Goal: Task Accomplishment & Management: Manage account settings

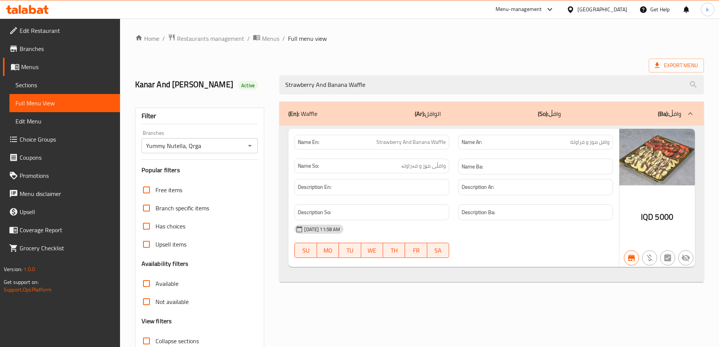
scroll to position [55, 0]
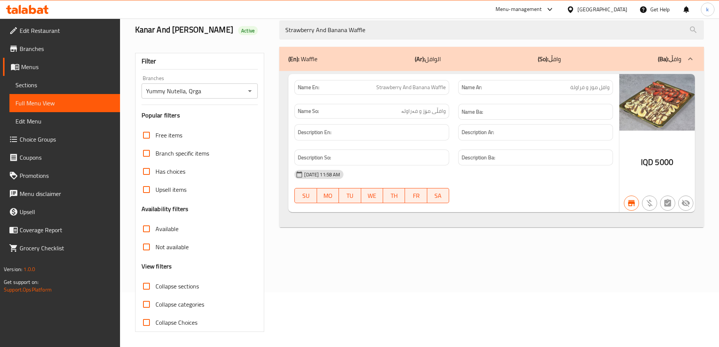
click at [39, 8] on icon at bounding box center [27, 9] width 43 height 9
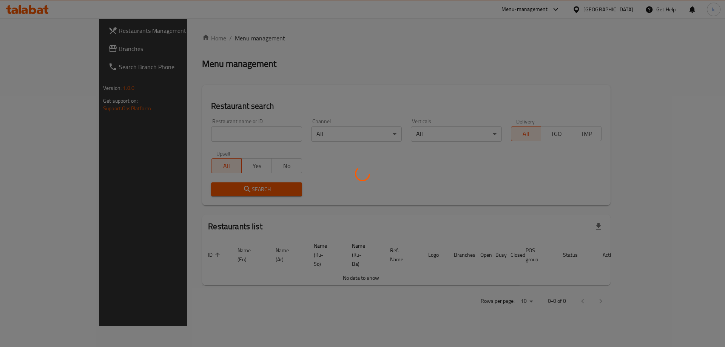
click at [50, 52] on div at bounding box center [362, 173] width 725 height 347
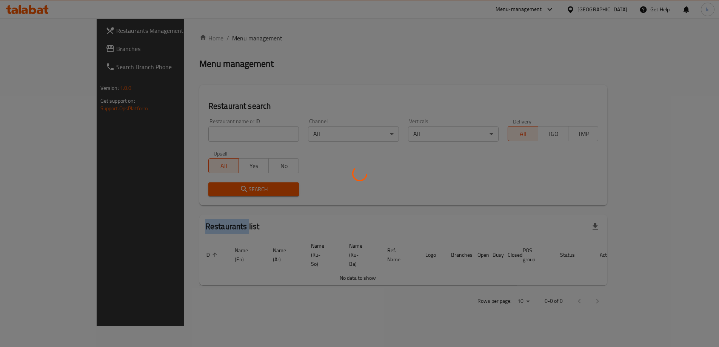
click at [50, 52] on div at bounding box center [359, 173] width 719 height 347
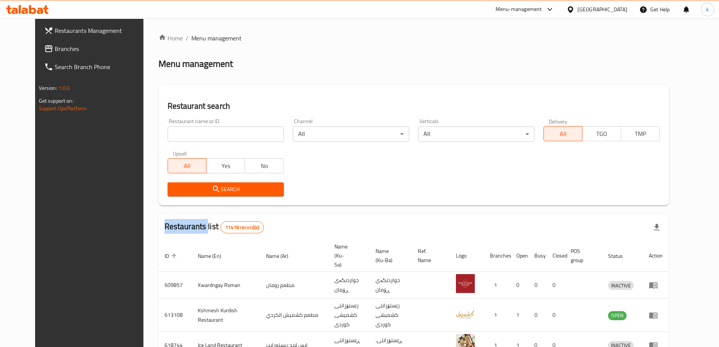
click at [55, 52] on span "Branches" at bounding box center [102, 48] width 94 height 9
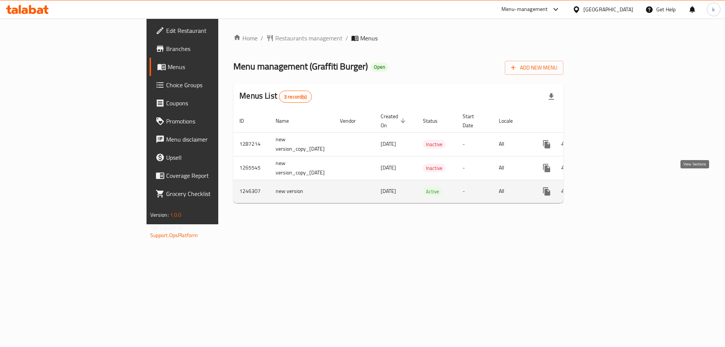
click at [606, 187] on icon "enhanced table" at bounding box center [600, 191] width 9 height 9
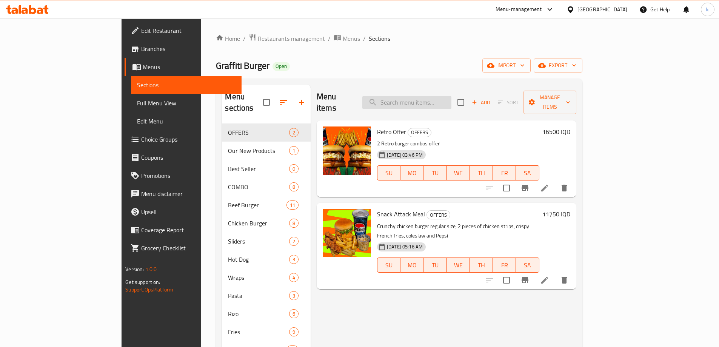
click at [445, 96] on input "search" at bounding box center [406, 102] width 89 height 13
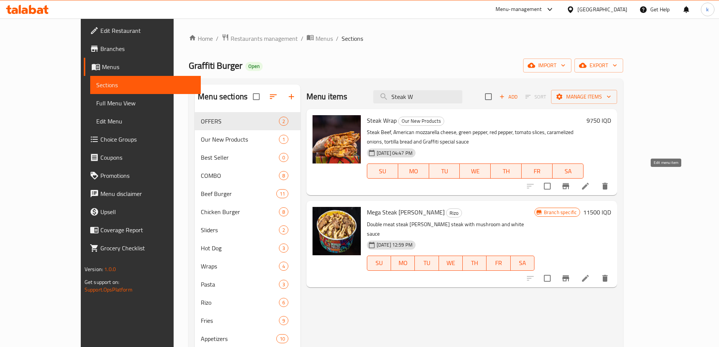
type input "Steak W"
click at [589, 183] on icon at bounding box center [585, 186] width 7 height 7
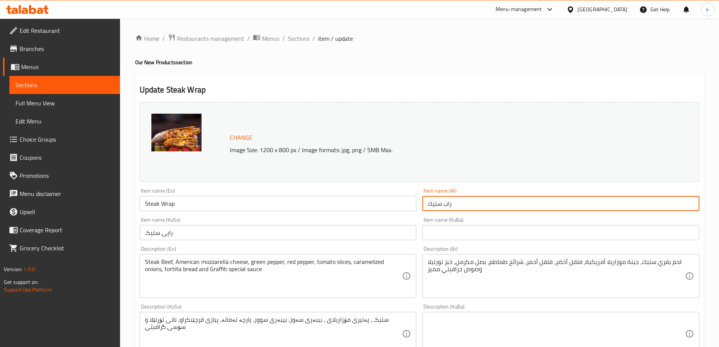
click at [459, 204] on input "راب ستيك" at bounding box center [560, 203] width 277 height 15
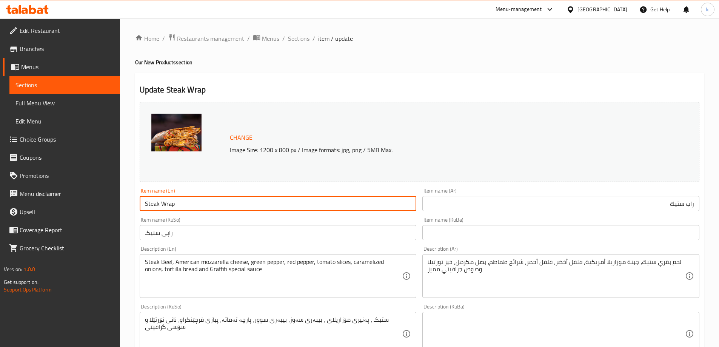
click at [200, 202] on input "Steak Wrap" at bounding box center [278, 203] width 277 height 15
click at [183, 210] on input "Steak Wrap" at bounding box center [278, 203] width 277 height 15
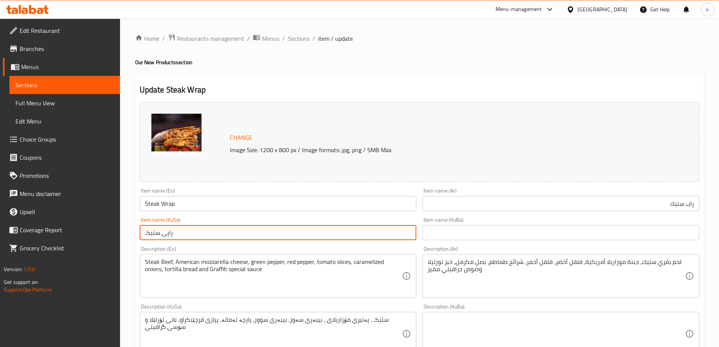
drag, startPoint x: 271, startPoint y: 226, endPoint x: 270, endPoint y: 233, distance: 7.3
click at [270, 233] on input "راپی ستيكـ" at bounding box center [278, 232] width 277 height 15
drag, startPoint x: 402, startPoint y: 233, endPoint x: 419, endPoint y: 233, distance: 17.4
click at [419, 233] on div "Item name (KuSo) راپی ستيكـ Item name (KuSo)" at bounding box center [278, 228] width 283 height 29
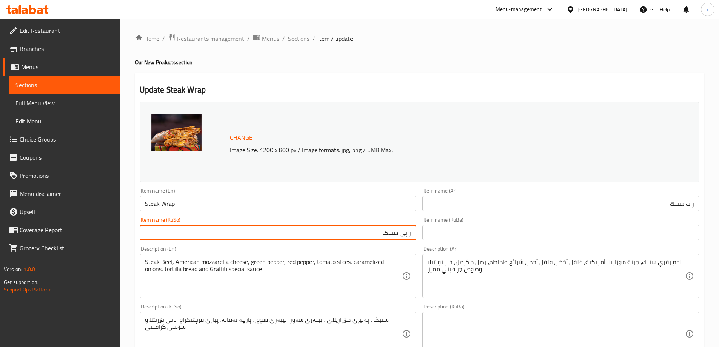
paste input "ابۆڵە"
drag, startPoint x: 377, startPoint y: 232, endPoint x: 393, endPoint y: 232, distance: 15.9
click at [393, 232] on input "بابۆڵەی ستيكـ" at bounding box center [278, 232] width 277 height 15
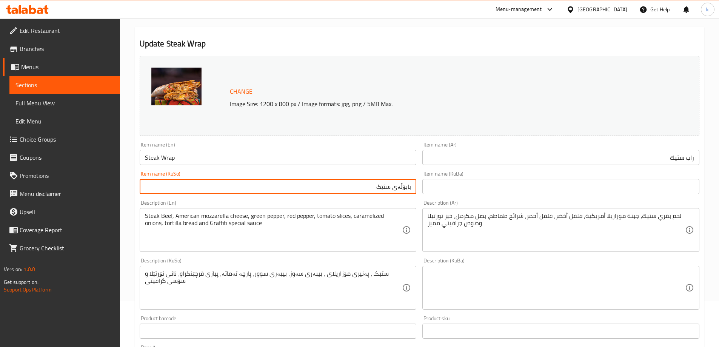
scroll to position [63, 0]
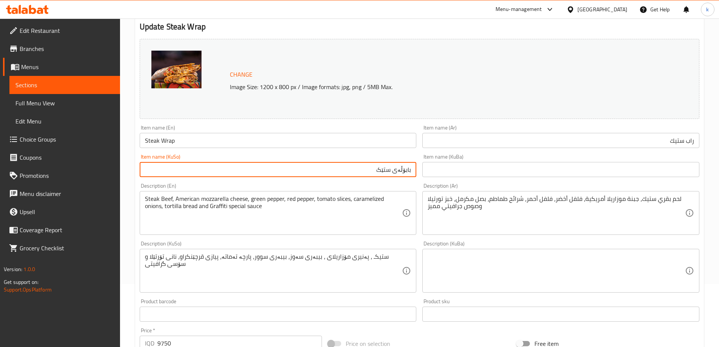
type input "بابۆڵەی ستێک"
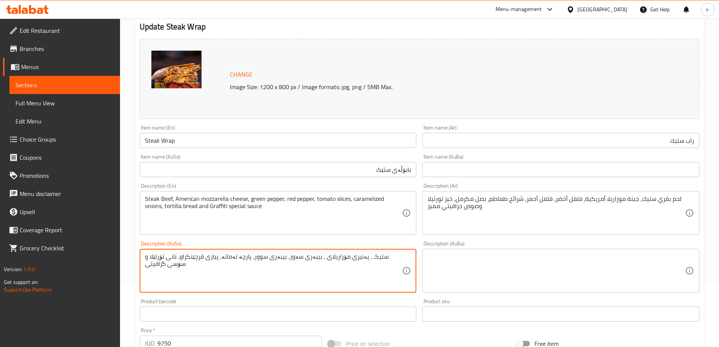
click at [326, 266] on textarea "ستيكـ ، پەنیری مۆزاریلای ، بیبەری سەوز، بیبەری سوور، پارچە تەماتە، پیازی قرچێنک…" at bounding box center [273, 271] width 257 height 36
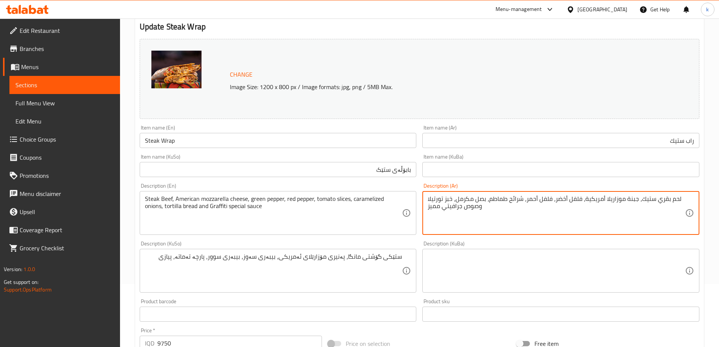
click at [470, 203] on textarea "لحم بقري ستيك، جبنة موزاريلا أمريكية، فلفل أخضر، فلفل أحمر، شرائح طماطم، بصل مك…" at bounding box center [556, 213] width 257 height 36
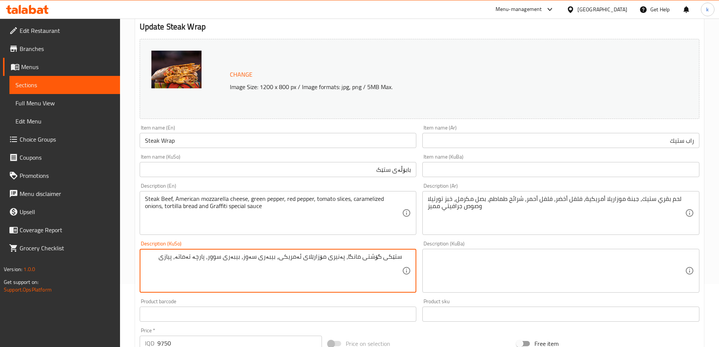
paste textarea "قرچێنکراو"
type textarea "ستێکی گۆشتی مانگا، پەنیری مۆزارێلای ئەمریکی، بیبەری سەوز، بیبەری سوور، پارچە تە…"
click at [346, 263] on textarea "ستێکی گۆشتی مانگا، پەنیری مۆزارێلای ئەمریکی، بیبەری سەوز، بیبەری سوور، پارچە تە…" at bounding box center [273, 271] width 257 height 36
click at [396, 267] on textarea "ستێکی گۆشتی مانگا، پەنیری مۆزارێلای ئەمریکی، بیبەری سەوز، بیبەری سوور، پارچە تە…" at bounding box center [273, 271] width 257 height 36
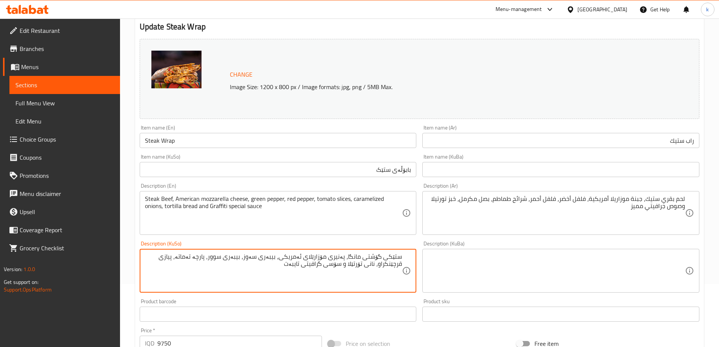
click at [396, 267] on textarea "ستێکی گۆشتی مانگا، پەنیری مۆزارێلای ئەمریکی، بیبەری سەوز، بیبەری سوور، پارچە تە…" at bounding box center [273, 271] width 257 height 36
click at [522, 261] on textarea at bounding box center [556, 271] width 257 height 36
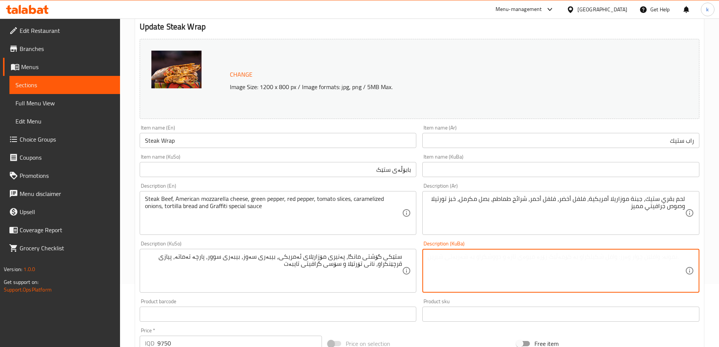
paste textarea "ستێکی گۆشتی مانگا، پەنیری مۆزارێلای ئەمریکی، بیبەری سەوز، بیبەری سوور، پارچە تە…"
type textarea "ستێکی گۆشتی مانگا، پەنیری مۆزارێلای ئەمریکی، بیبەری سەوز، بیبەری سوور، پارچە تە…"
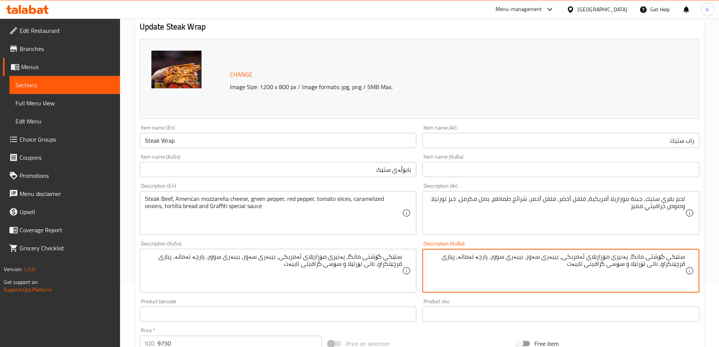
click at [527, 270] on textarea "ستێکی گۆشتی مانگا، پەنیری مۆزارێلای ئەمریکی، بیبەری سەوز، بیبەری سوور، پارچە تە…" at bounding box center [556, 271] width 257 height 36
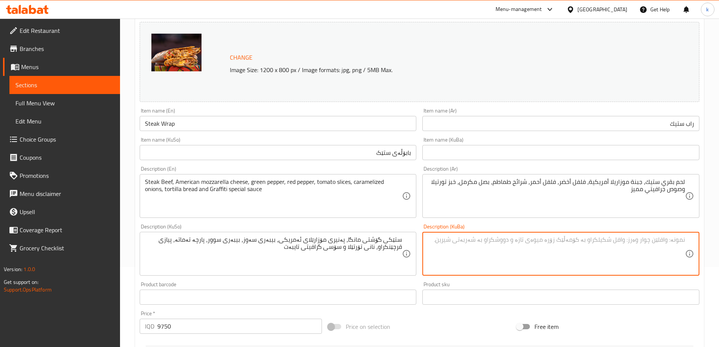
scroll to position [126, 0]
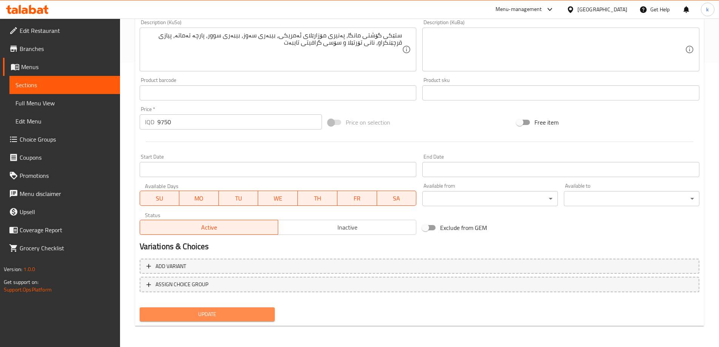
click at [188, 314] on span "Update" at bounding box center [207, 314] width 123 height 9
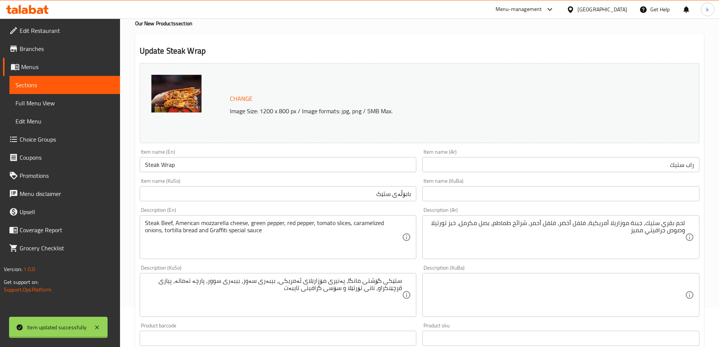
scroll to position [0, 0]
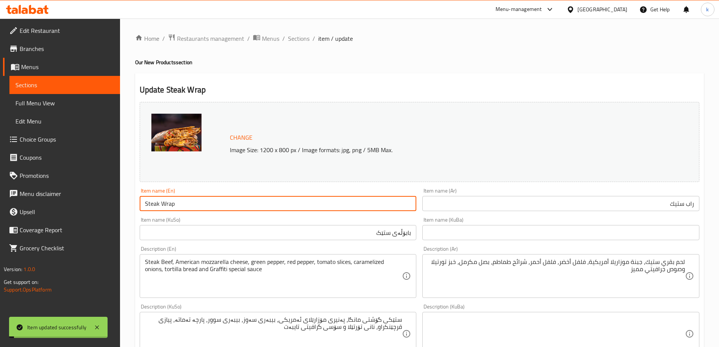
click at [184, 196] on input "Steak Wrap" at bounding box center [278, 203] width 277 height 15
click at [82, 100] on span "Full Menu View" at bounding box center [64, 103] width 99 height 9
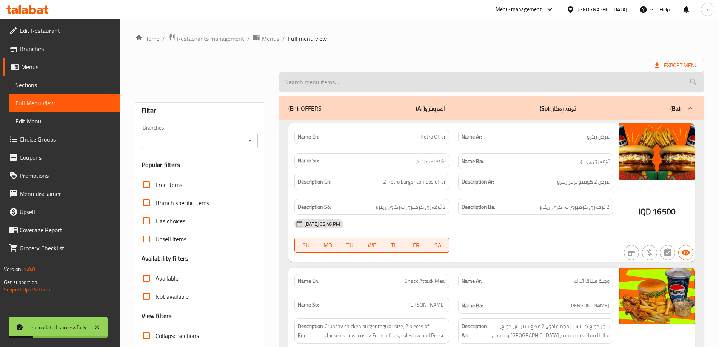
click at [324, 82] on input "search" at bounding box center [491, 81] width 425 height 19
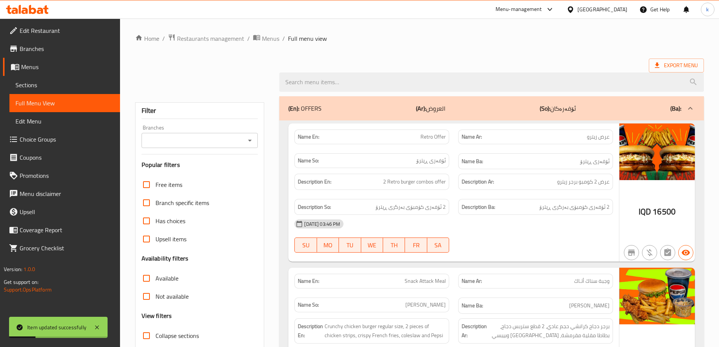
paste input "Steak Wrap"
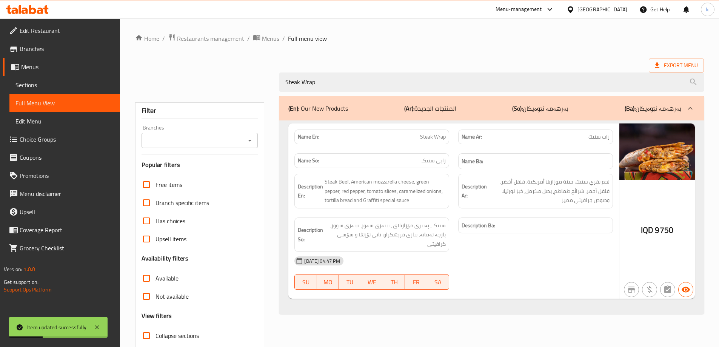
click at [245, 140] on button "Open" at bounding box center [250, 140] width 11 height 11
type input "Steak Wrap"
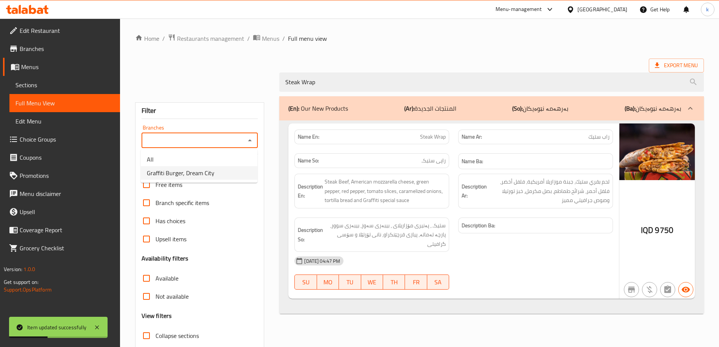
click at [208, 174] on span "Graffiti Burger, Dream City" at bounding box center [181, 172] width 68 height 9
type input "Graffiti Burger, Dream City"
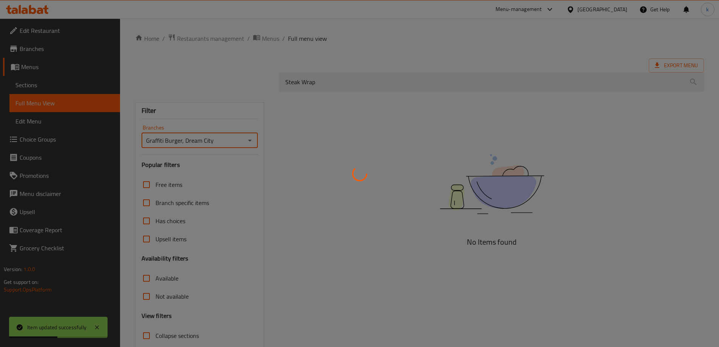
scroll to position [49, 0]
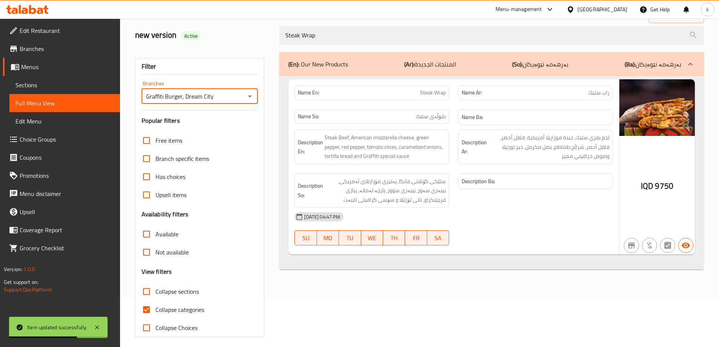
click at [143, 302] on input "Collapse categories" at bounding box center [146, 309] width 18 height 18
checkbox input "false"
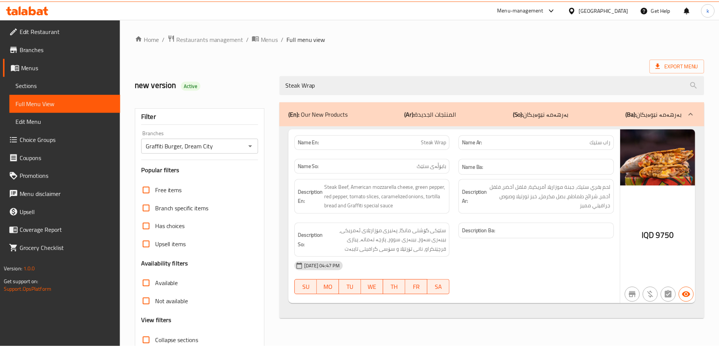
scroll to position [55, 0]
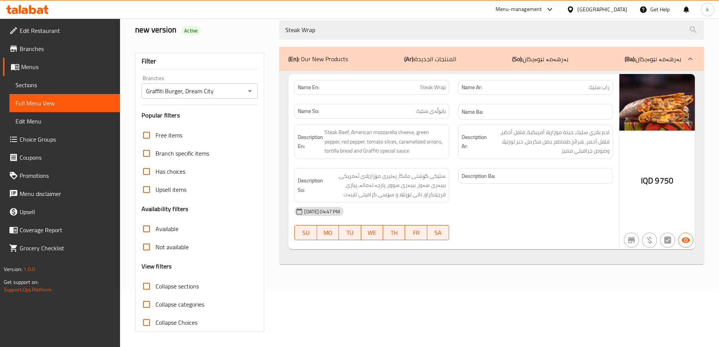
click at [66, 87] on span "Sections" at bounding box center [64, 84] width 99 height 9
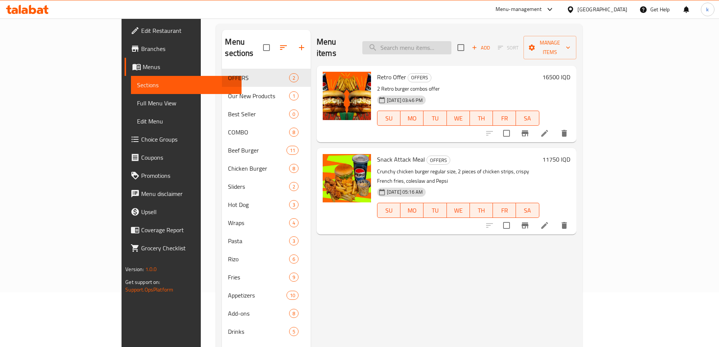
click at [435, 45] on input "search" at bounding box center [406, 47] width 89 height 13
paste input "Steak Wrap"
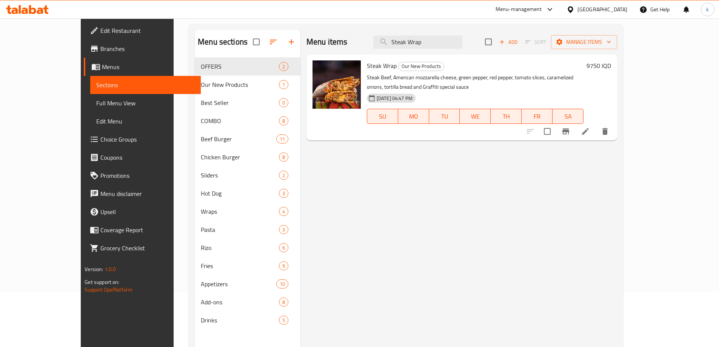
type input "Steak Wrap"
click at [596, 125] on li at bounding box center [585, 132] width 21 height 14
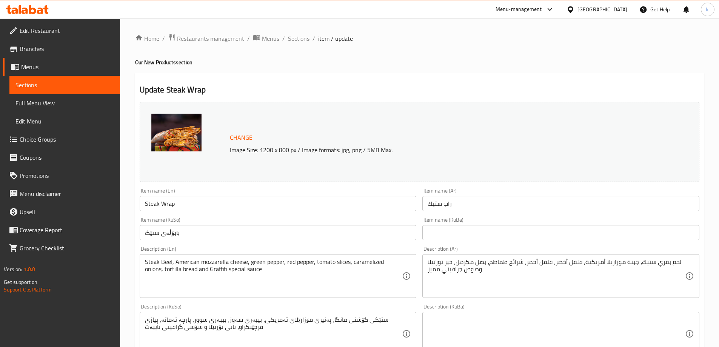
scroll to position [63, 0]
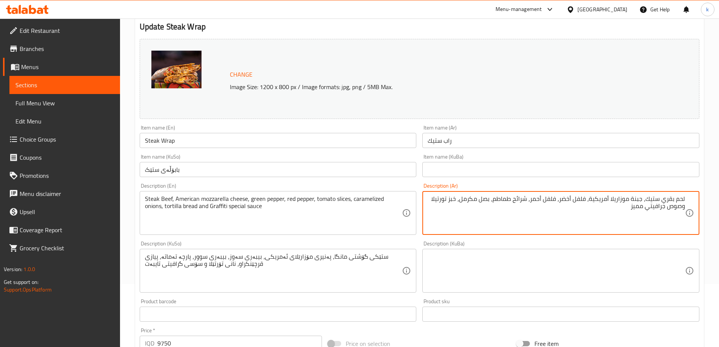
click at [654, 199] on textarea "لحم بقري ستيك، جبنة موزاريلا أمريكية، فلفل أخضر، فلفل أحمر، شرائح طماطم، بصل مك…" at bounding box center [556, 213] width 257 height 36
click at [687, 200] on div "لحم بقري ، جبنة موزاريلا أمريكية، فلفل أخضر، فلفل أحمر، شرائح طماطم، بصل مكرمل،…" at bounding box center [560, 213] width 277 height 44
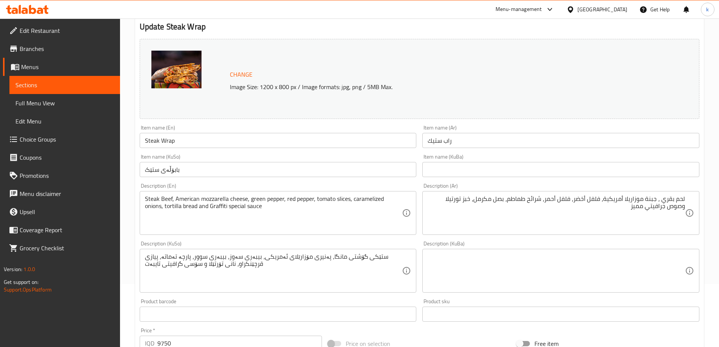
click at [686, 197] on div "لحم بقري ، جبنة موزاريلا أمريكية، فلفل أخضر، فلفل أحمر، شرائح طماطم، بصل مكرمل،…" at bounding box center [560, 213] width 277 height 44
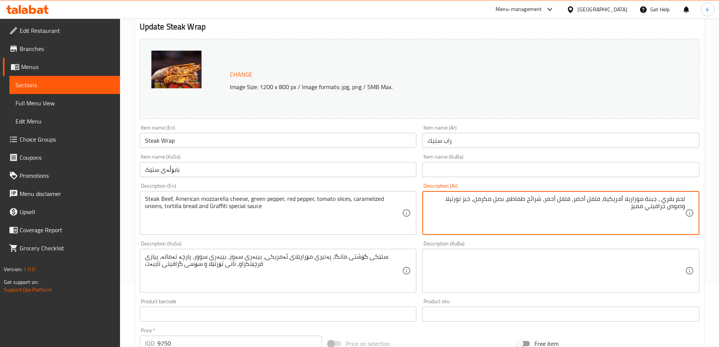
click at [685, 198] on div "لحم بقري ، جبنة موزاريلا أمريكية، فلفل أخضر، فلفل أحمر، شرائح طماطم، بصل مكرمل،…" at bounding box center [560, 213] width 277 height 44
paste textarea "تيك"
click at [683, 198] on textarea "لحم بقري ، جبنة موزاريلا أمريكية، فلفل أخضر، فلفل أحمر، شرائح طماطم، بصل مكرمل،…" at bounding box center [556, 213] width 257 height 36
click at [684, 199] on textarea "لحم بقري ، جبنة موزاريلا أمريكية، فلفل أخضر، فلفل أحمر، شرائح طماطم، بصل مكرمل،…" at bounding box center [556, 213] width 257 height 36
paste textarea "ستيك"
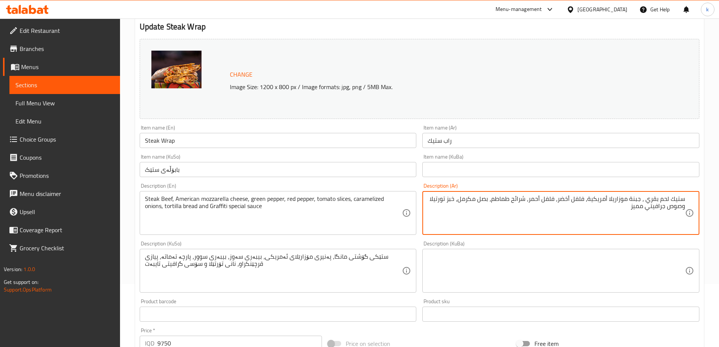
click at [644, 200] on textarea "ستيك لحم بقري ، جبنة موزاريلا أمريكية، فلفل أخضر، فلفل أحمر، شرائح طماطم، بصل م…" at bounding box center [556, 213] width 257 height 36
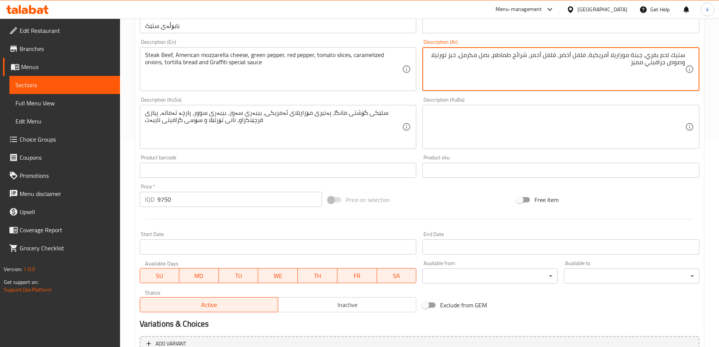
scroll to position [252, 0]
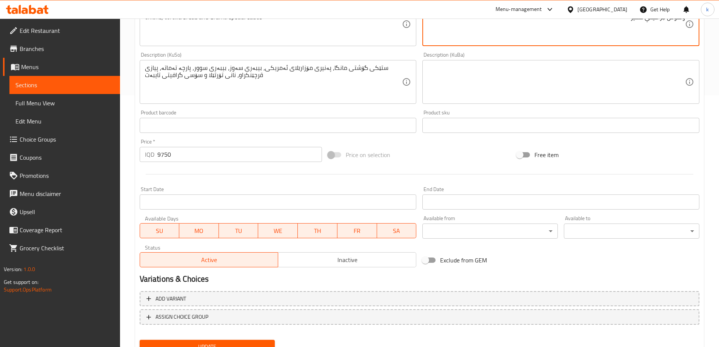
type textarea "ستيك لحم بقري، جبنة موزاريلا أمريكية، فلفل أخضر، فلفل أحمر، شرائح طماطم، بصل مك…"
click at [222, 346] on span "Update" at bounding box center [207, 346] width 123 height 9
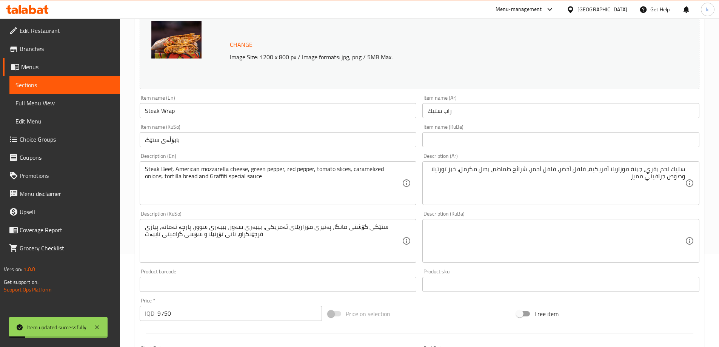
scroll to position [63, 0]
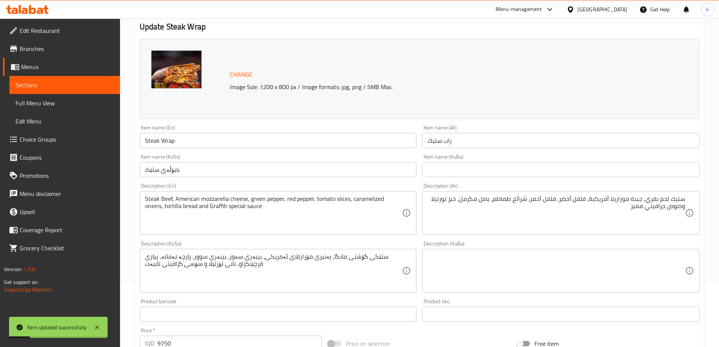
click at [179, 147] on input "Steak Wrap" at bounding box center [278, 140] width 277 height 15
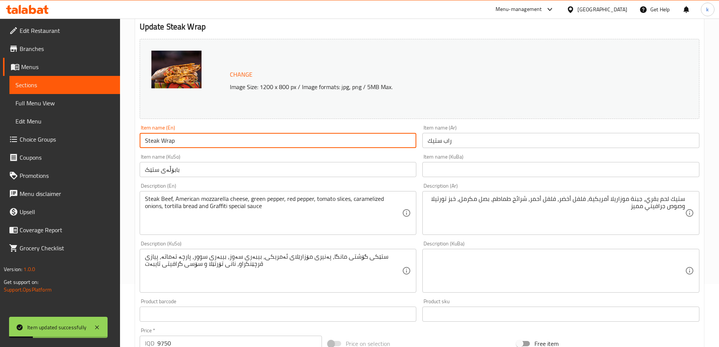
click at [179, 147] on input "Steak Wrap" at bounding box center [278, 140] width 277 height 15
click at [71, 88] on span "Sections" at bounding box center [64, 84] width 99 height 9
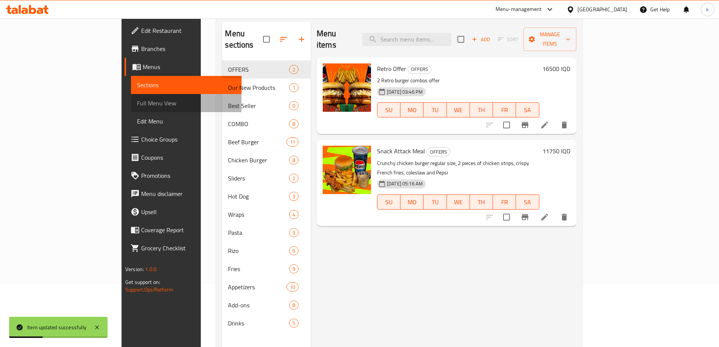
click at [137, 106] on span "Full Menu View" at bounding box center [186, 103] width 99 height 9
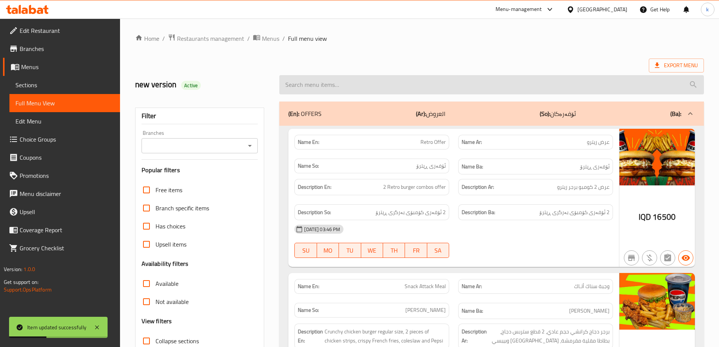
click at [397, 83] on input "search" at bounding box center [491, 84] width 425 height 19
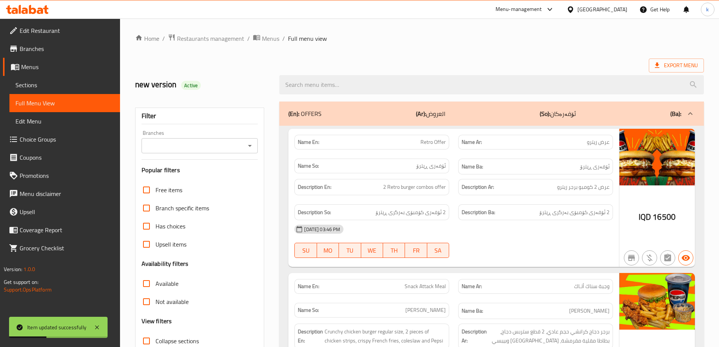
paste input "Steak Wrap"
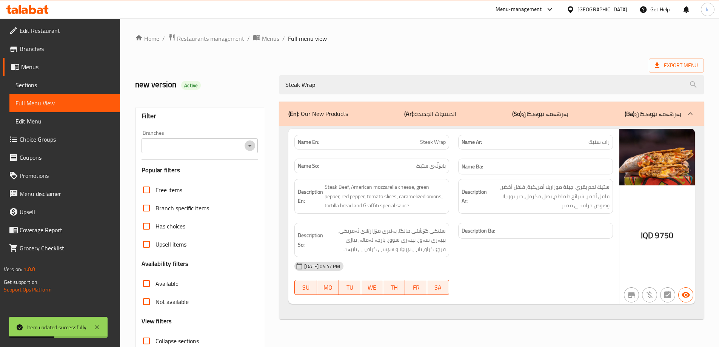
click at [251, 145] on icon "Open" at bounding box center [250, 146] width 4 height 2
type input "Steak Wrap"
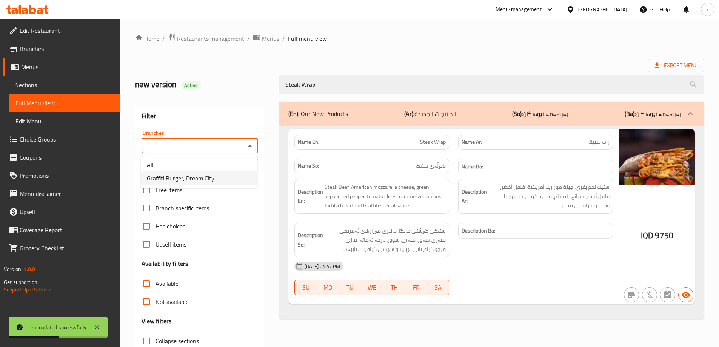
click at [208, 176] on span "Graffiti Burger, Dream City" at bounding box center [181, 178] width 68 height 9
type input "Graffiti Burger, Dream City"
click at [99, 325] on icon at bounding box center [96, 327] width 9 height 9
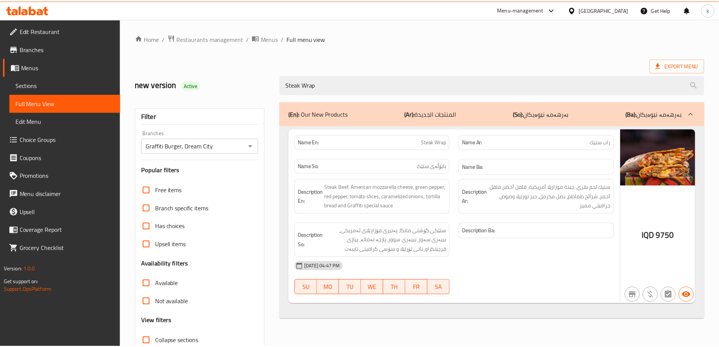
scroll to position [55, 0]
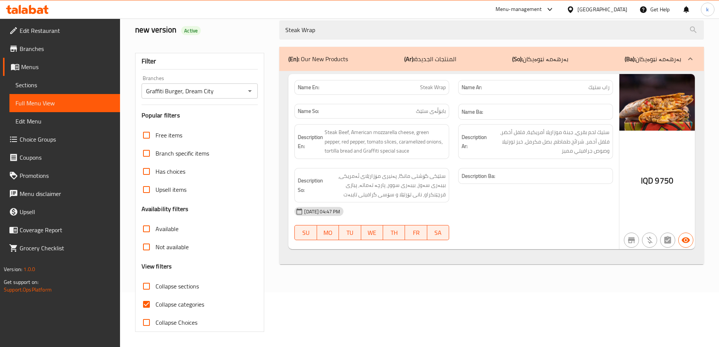
click at [34, 12] on icon at bounding box center [32, 9] width 7 height 9
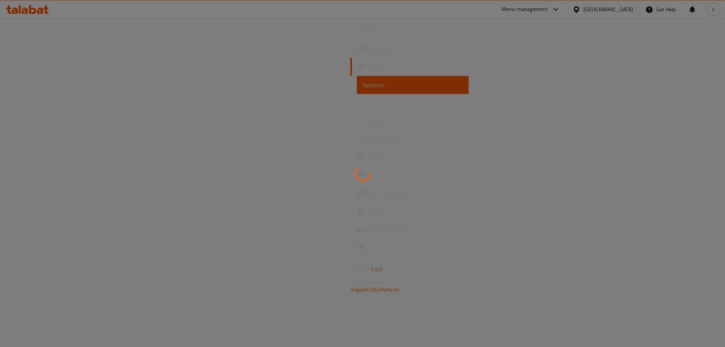
click at [30, 29] on div at bounding box center [362, 173] width 725 height 347
click at [362, 34] on div at bounding box center [362, 34] width 0 height 0
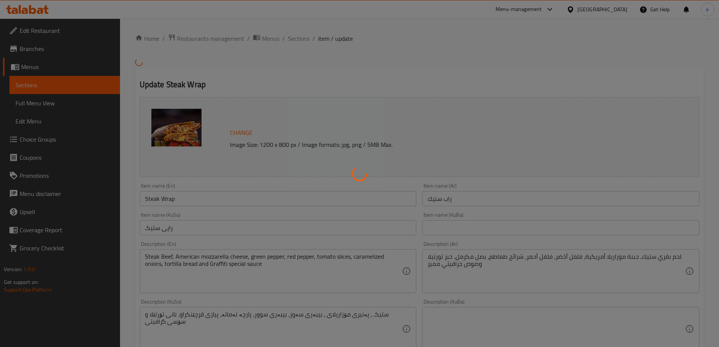
click at [30, 29] on div at bounding box center [359, 173] width 719 height 347
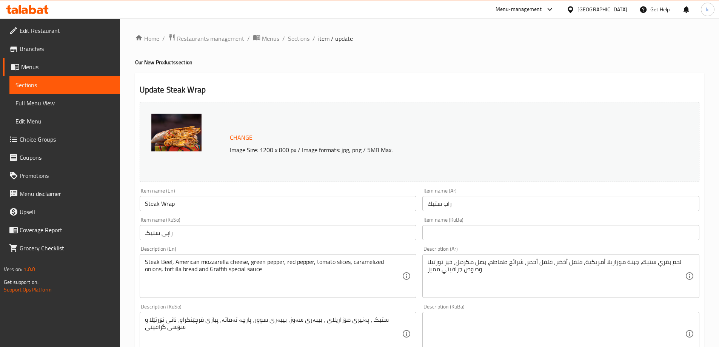
click at [30, 29] on div at bounding box center [359, 173] width 719 height 347
drag, startPoint x: 0, startPoint y: 0, endPoint x: 30, endPoint y: 29, distance: 41.9
click at [30, 29] on span "Edit Restaurant" at bounding box center [67, 30] width 94 height 9
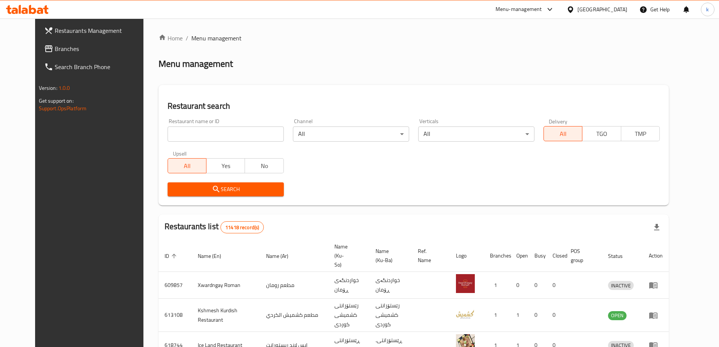
click at [175, 129] on div "Home / Menu management Menu management Restaurant search Restaurant name or ID …" at bounding box center [414, 295] width 510 height 523
click at [175, 129] on input "search" at bounding box center [226, 133] width 116 height 15
paste input "Casa De Cafe"
type input "Casa De Cafe"
click at [216, 195] on button "Search" at bounding box center [226, 189] width 116 height 14
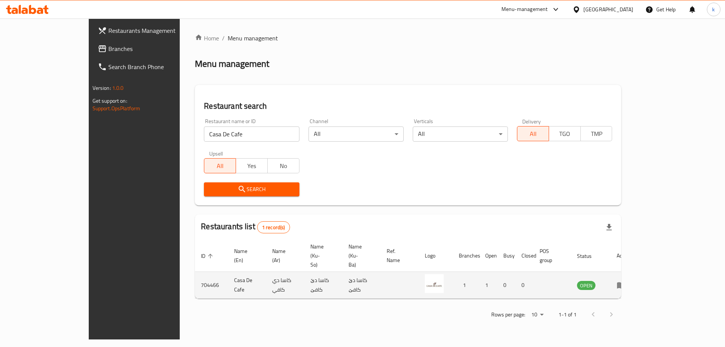
click at [626, 280] on icon "enhanced table" at bounding box center [620, 284] width 9 height 9
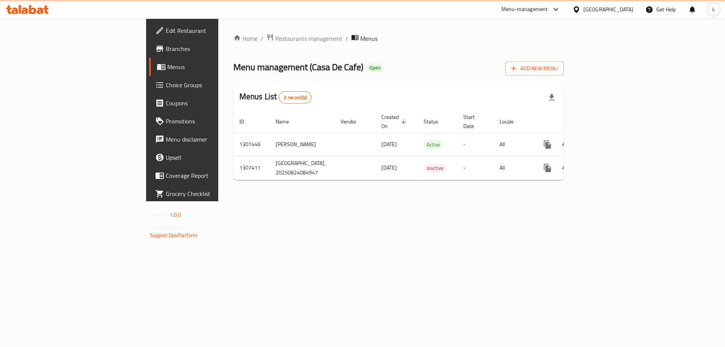
click at [167, 62] on span "Menus" at bounding box center [214, 66] width 94 height 9
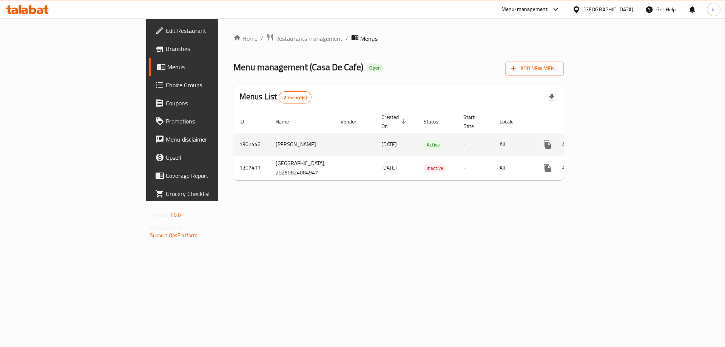
click at [611, 145] on link "enhanced table" at bounding box center [602, 145] width 18 height 18
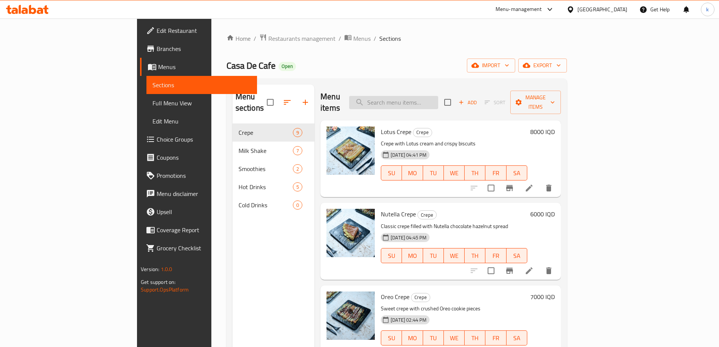
click at [423, 96] on input "search" at bounding box center [393, 102] width 89 height 13
paste input "Pistachio Shake"
type input "Pistachio Shake"
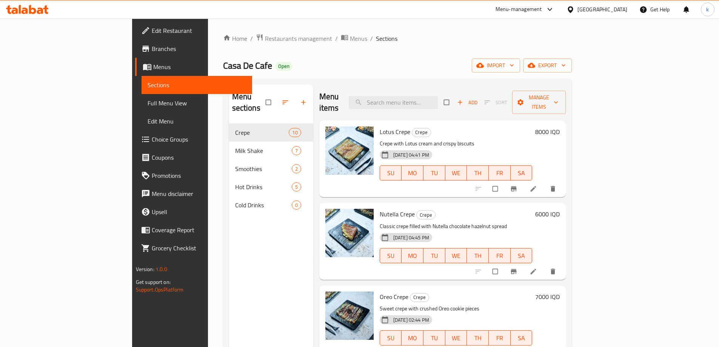
click at [434, 89] on div "Menu items Add Sort Manage items" at bounding box center [442, 103] width 247 height 36
click at [438, 97] on input "search" at bounding box center [393, 102] width 89 height 13
paste input "Pistachio Shake"
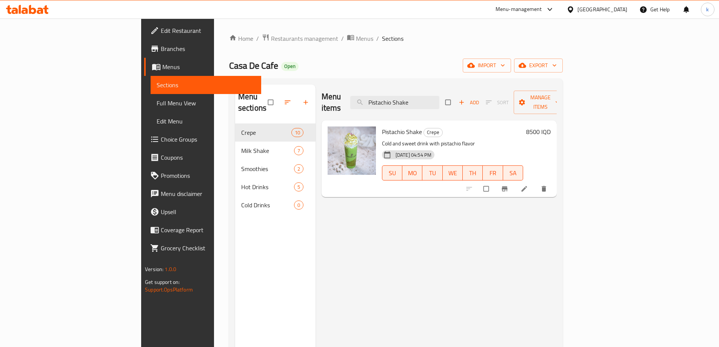
type input "Pistachio Shake"
click at [536, 183] on li at bounding box center [525, 189] width 21 height 12
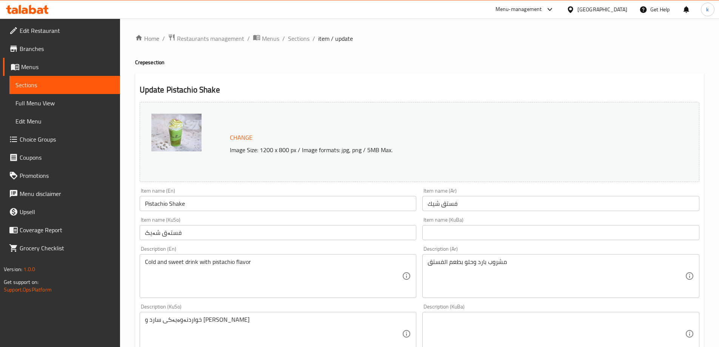
click at [325, 239] on input "فستەق شەیک" at bounding box center [278, 232] width 277 height 15
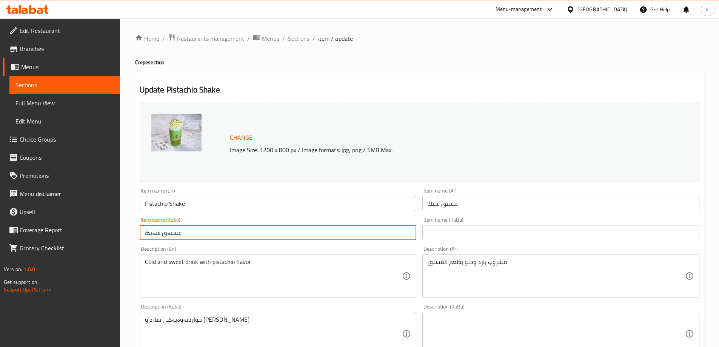
click at [325, 239] on input "فستەق شەیک" at bounding box center [278, 232] width 277 height 15
type input "فستەق"
type input "شەیکی فستەق"
click at [365, 299] on div "Description (En) Cold and sweet drink with pistachio flavor Description (En)" at bounding box center [278, 272] width 283 height 58
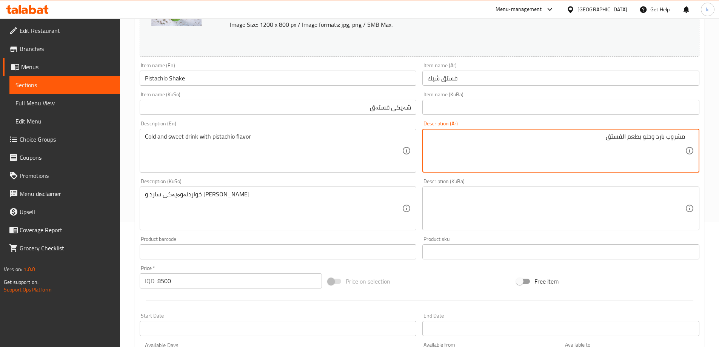
scroll to position [126, 0]
click at [622, 135] on textarea "مشروب بارد وحلو بطعم الفستق" at bounding box center [556, 151] width 257 height 36
type textarea "مشروب بارد وحلو بطعم فستق"
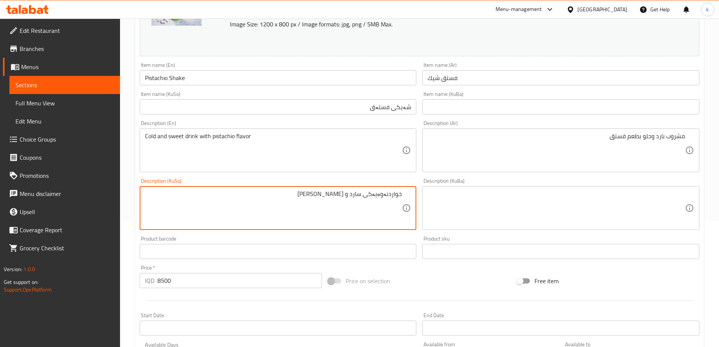
drag, startPoint x: 277, startPoint y: 195, endPoint x: 445, endPoint y: 186, distance: 168.2
click at [445, 186] on div "Change Image Size: 1200 x 800 px / Image formats: jpg, png / 5MB Max. Item name…" at bounding box center [420, 184] width 566 height 423
type textarea "خواردنەوەی سارد و [PERSON_NAME]"
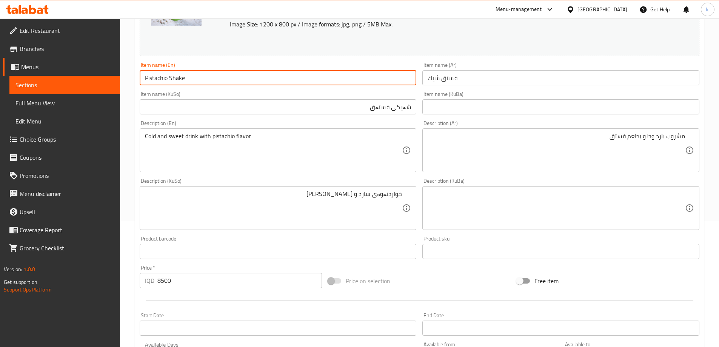
click at [190, 80] on input "Pistachio Shake" at bounding box center [278, 77] width 277 height 15
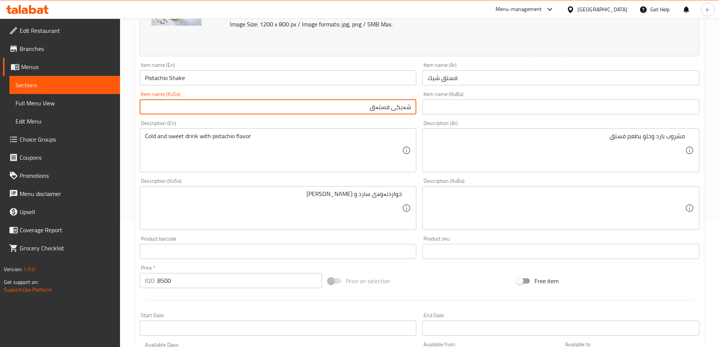
click at [215, 103] on input "شەیکی فستەق" at bounding box center [278, 106] width 277 height 15
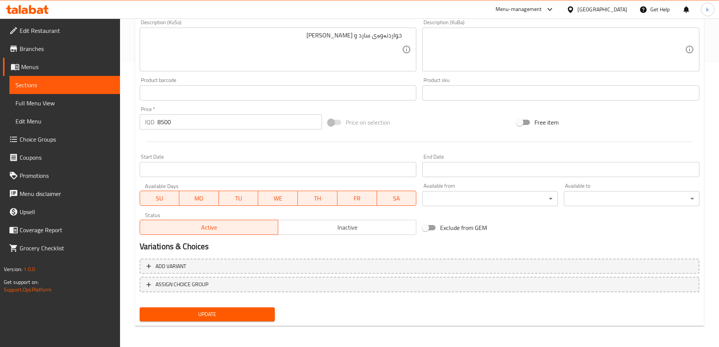
click at [193, 319] on span "Update" at bounding box center [207, 314] width 123 height 9
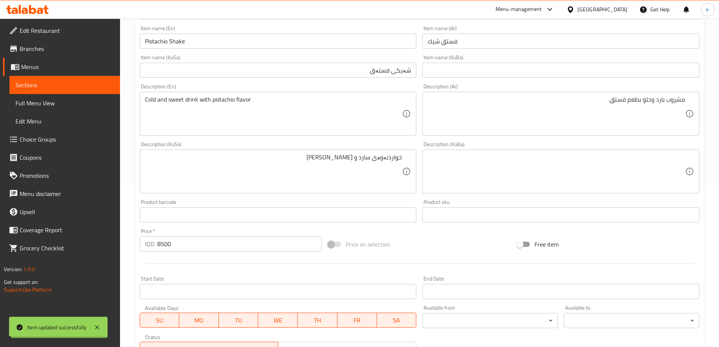
scroll to position [159, 0]
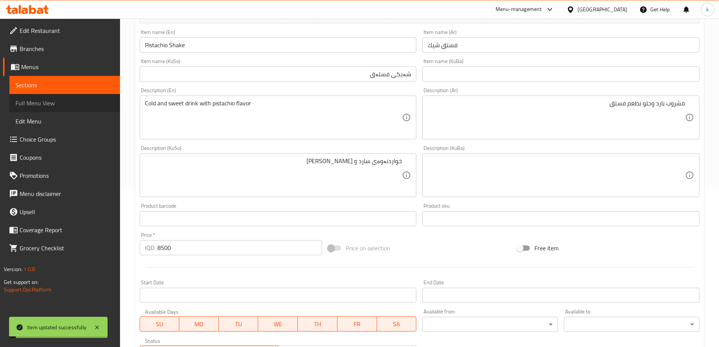
click at [70, 109] on link "Full Menu View" at bounding box center [64, 103] width 111 height 18
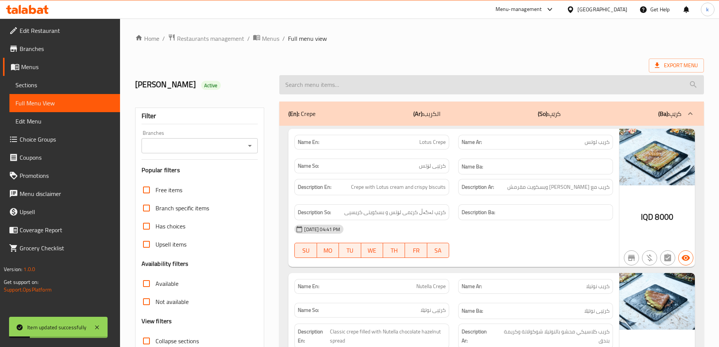
click at [342, 92] on input "search" at bounding box center [491, 84] width 425 height 19
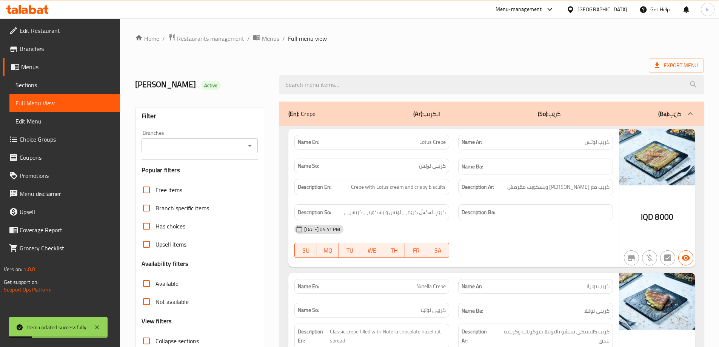
paste input "Pistachio Shake"
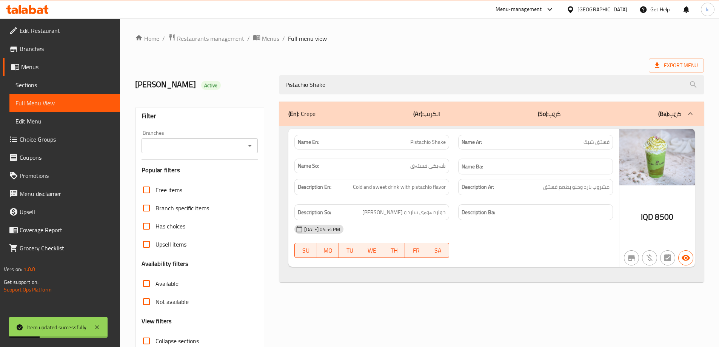
click at [248, 146] on icon "Open" at bounding box center [249, 145] width 9 height 9
type input "Pistachio Shake"
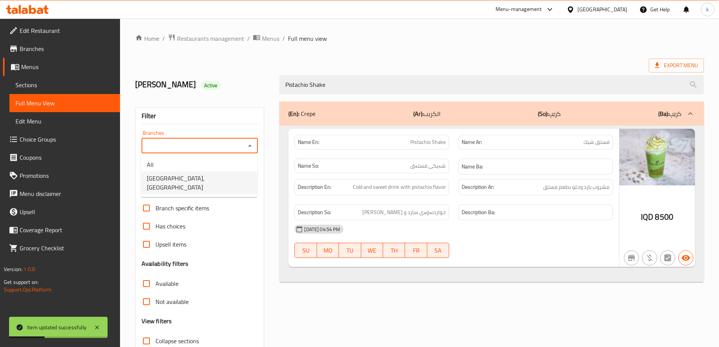
click at [226, 176] on li "[GEOGRAPHIC_DATA], [GEOGRAPHIC_DATA]" at bounding box center [199, 182] width 117 height 23
type input "[GEOGRAPHIC_DATA], [GEOGRAPHIC_DATA]"
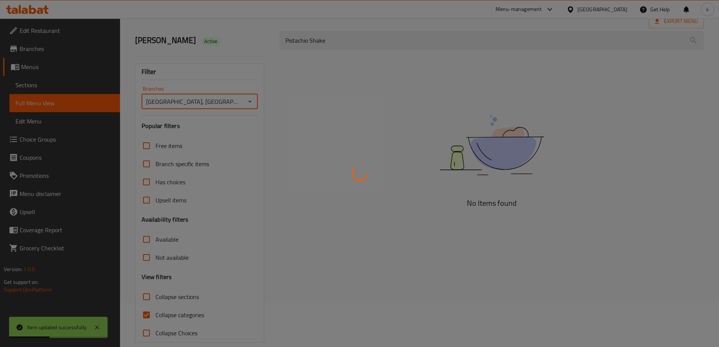
scroll to position [55, 0]
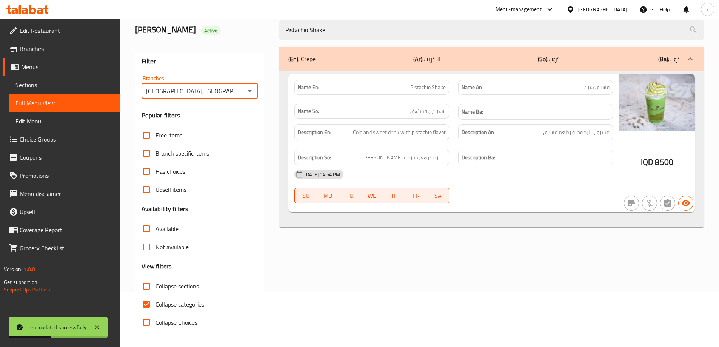
click at [150, 304] on input "Collapse categories" at bounding box center [146, 304] width 18 height 18
checkbox input "false"
click at [99, 326] on icon at bounding box center [97, 327] width 4 height 4
